Goal: Navigation & Orientation: Find specific page/section

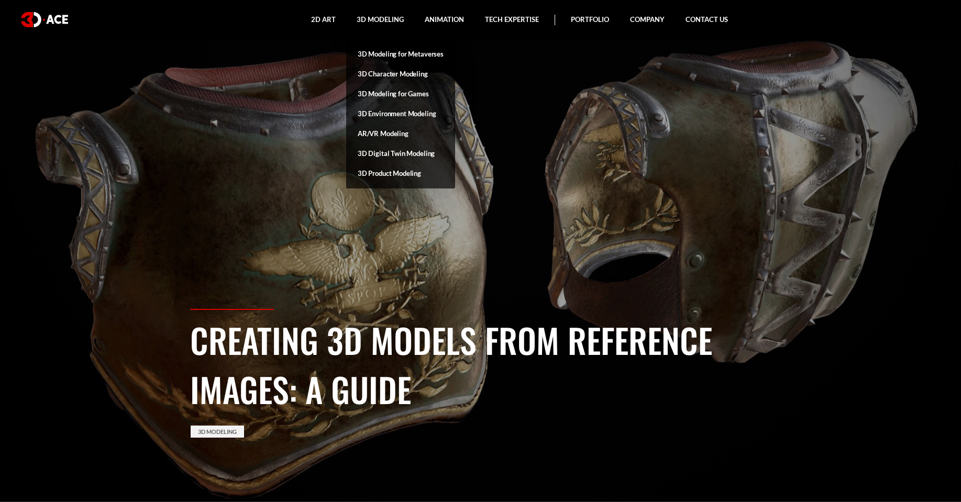
click at [389, 70] on link "3D Character Modeling" at bounding box center [400, 74] width 109 height 20
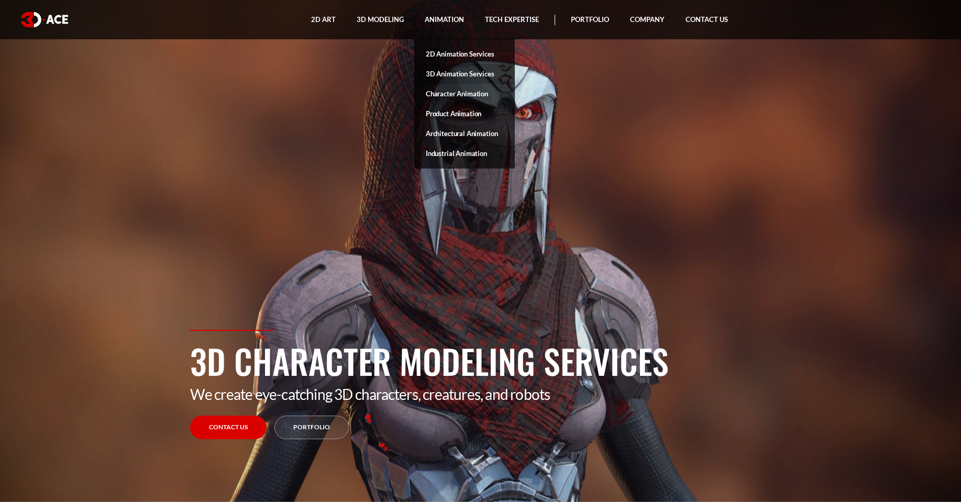
click at [459, 70] on link "3D Animation Services" at bounding box center [464, 74] width 101 height 20
